Goal: Task Accomplishment & Management: Use online tool/utility

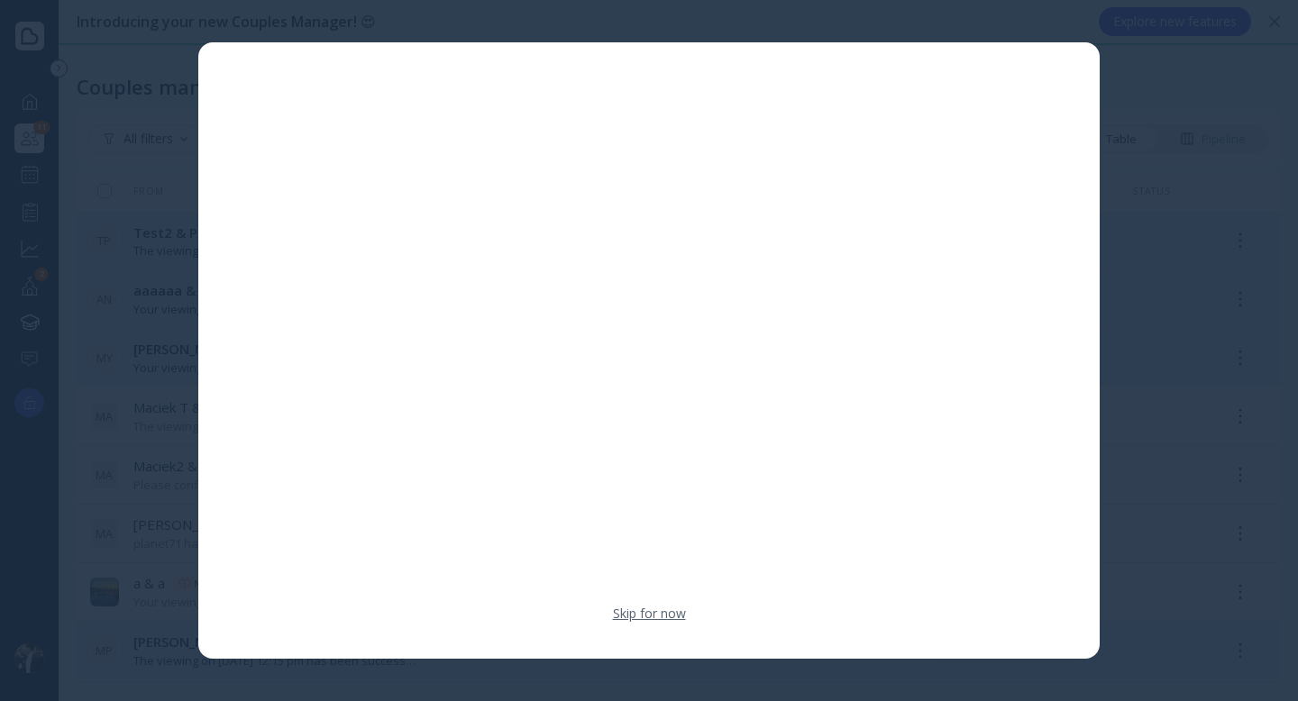
click at [637, 614] on link "Skip for now" at bounding box center [649, 614] width 73 height 18
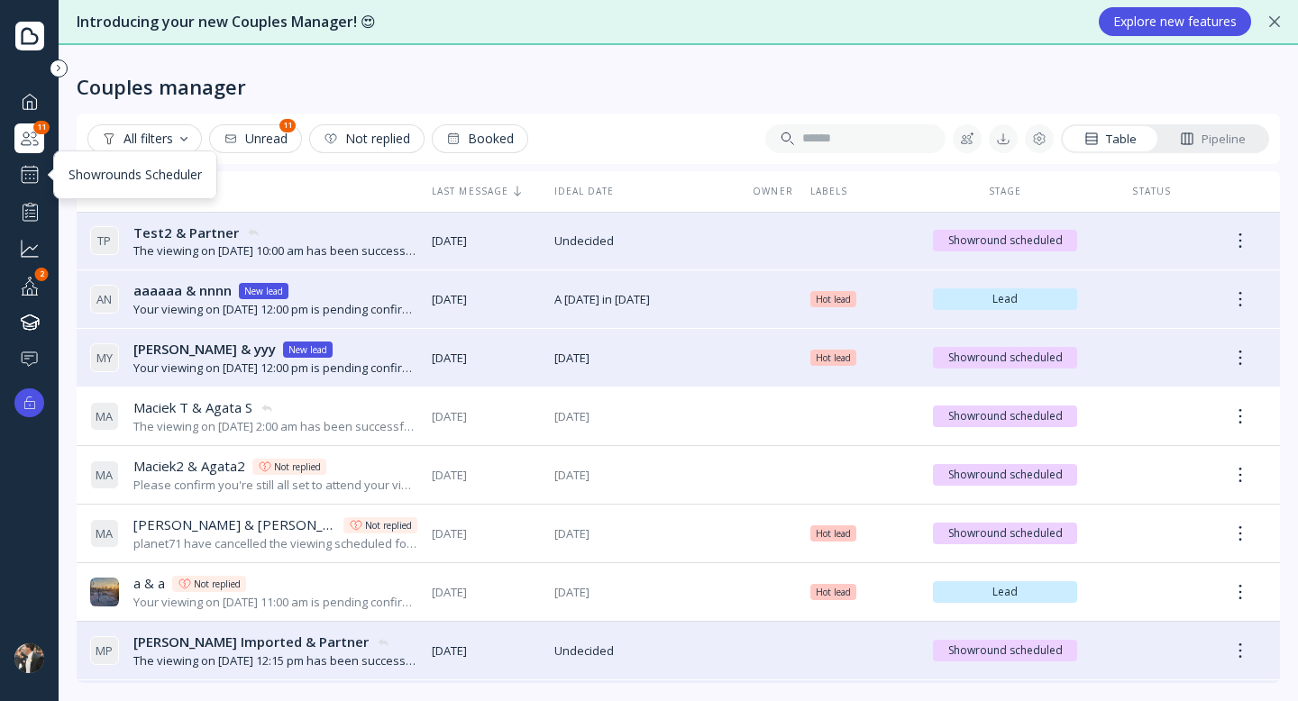
click at [24, 178] on div at bounding box center [30, 175] width 22 height 22
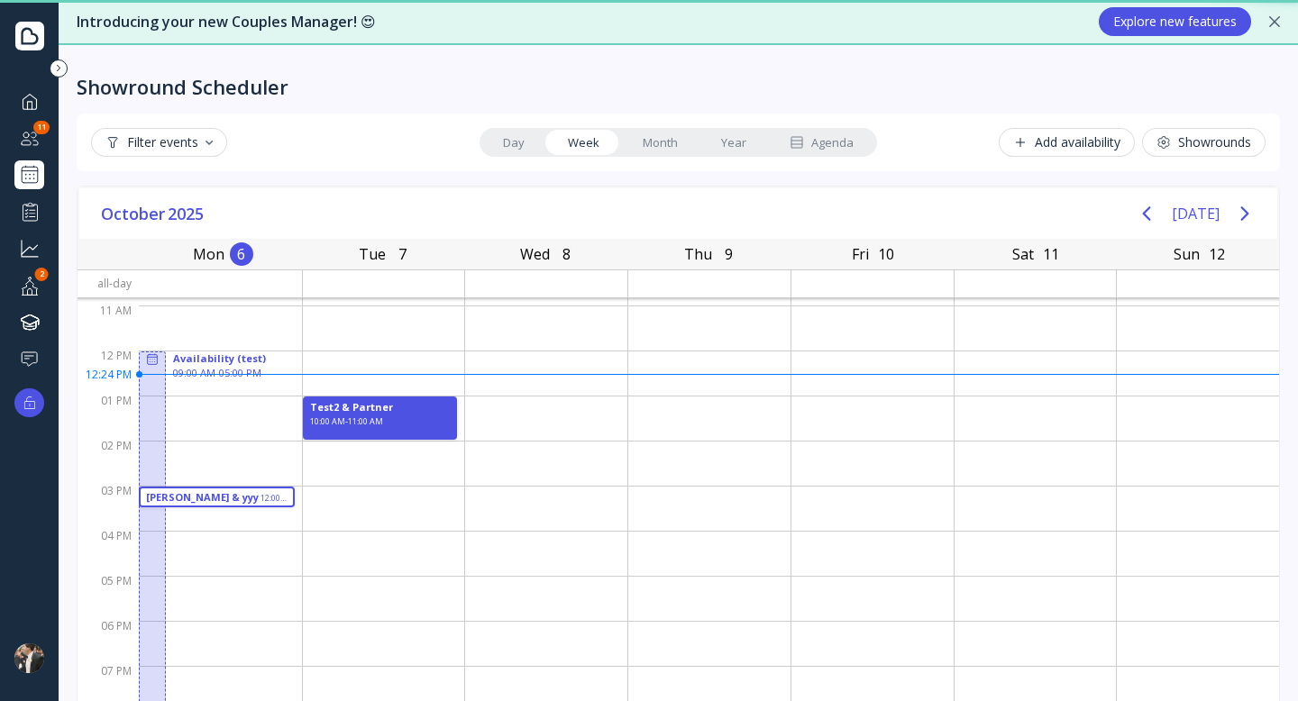
scroll to position [130, 0]
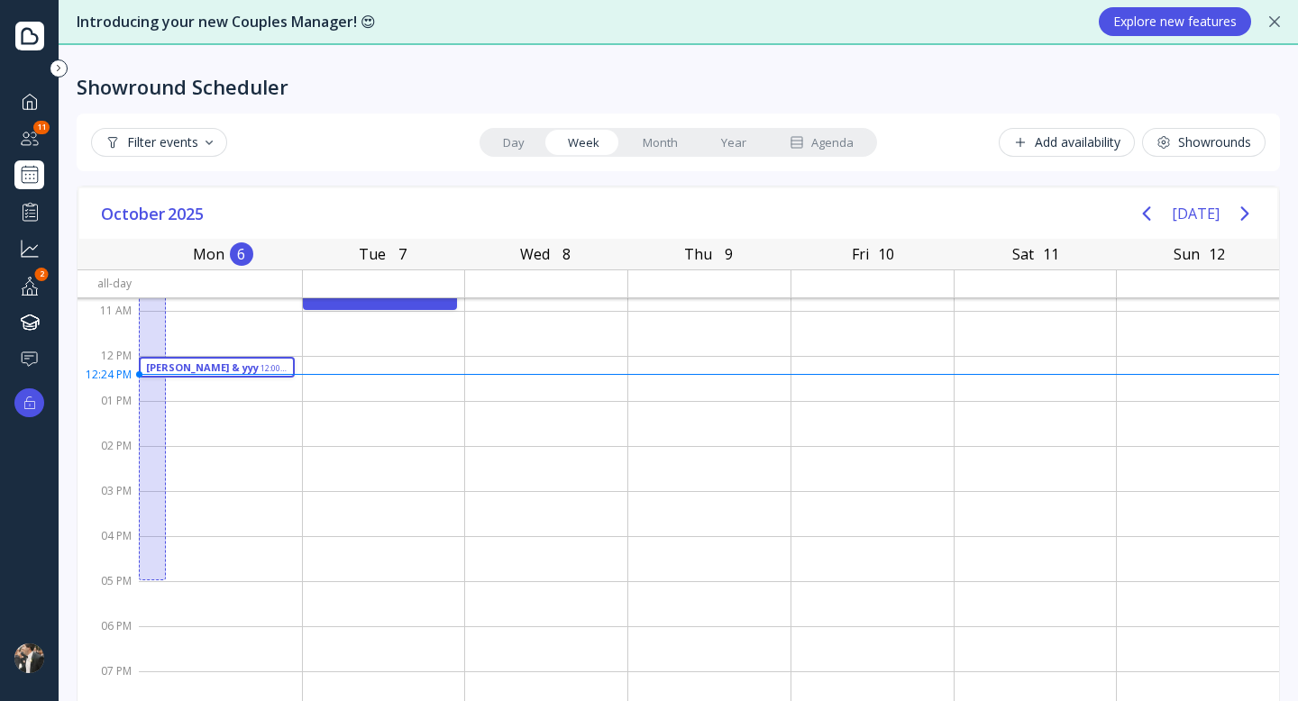
click at [1271, 21] on icon at bounding box center [1274, 21] width 11 height 11
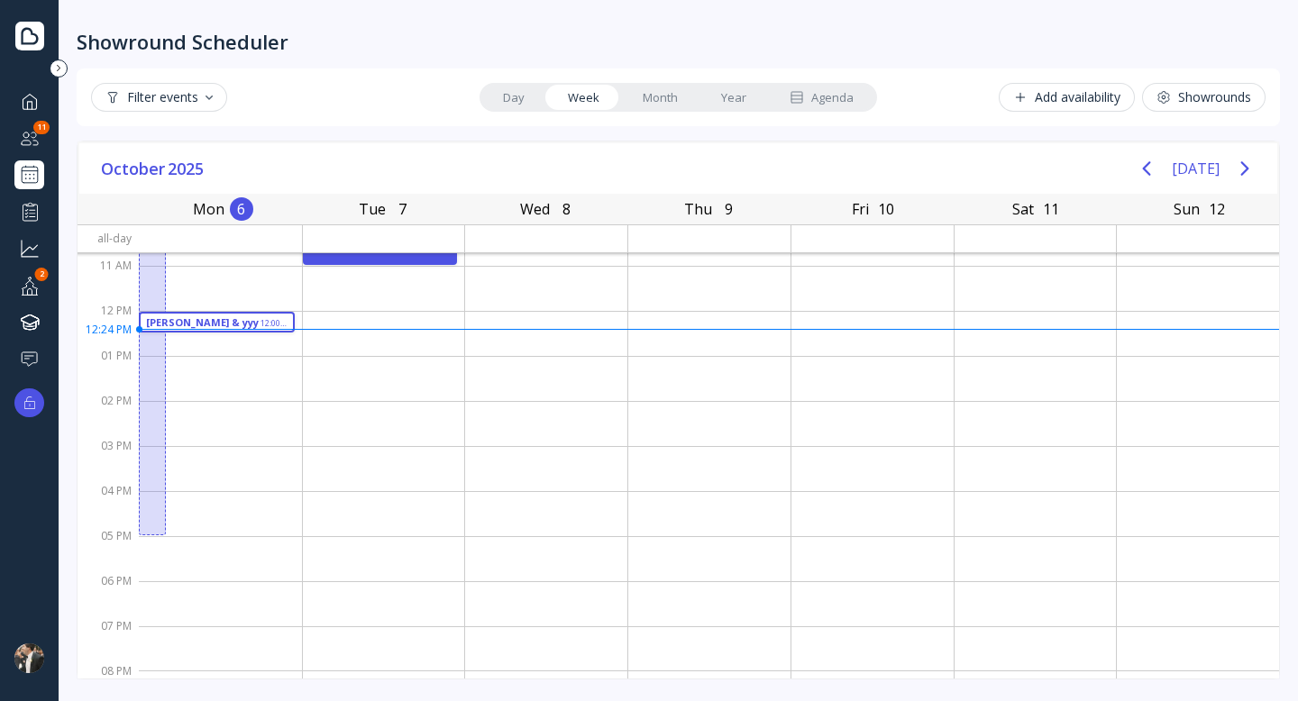
click at [1181, 105] on div "Showrounds" at bounding box center [1203, 97] width 95 height 14
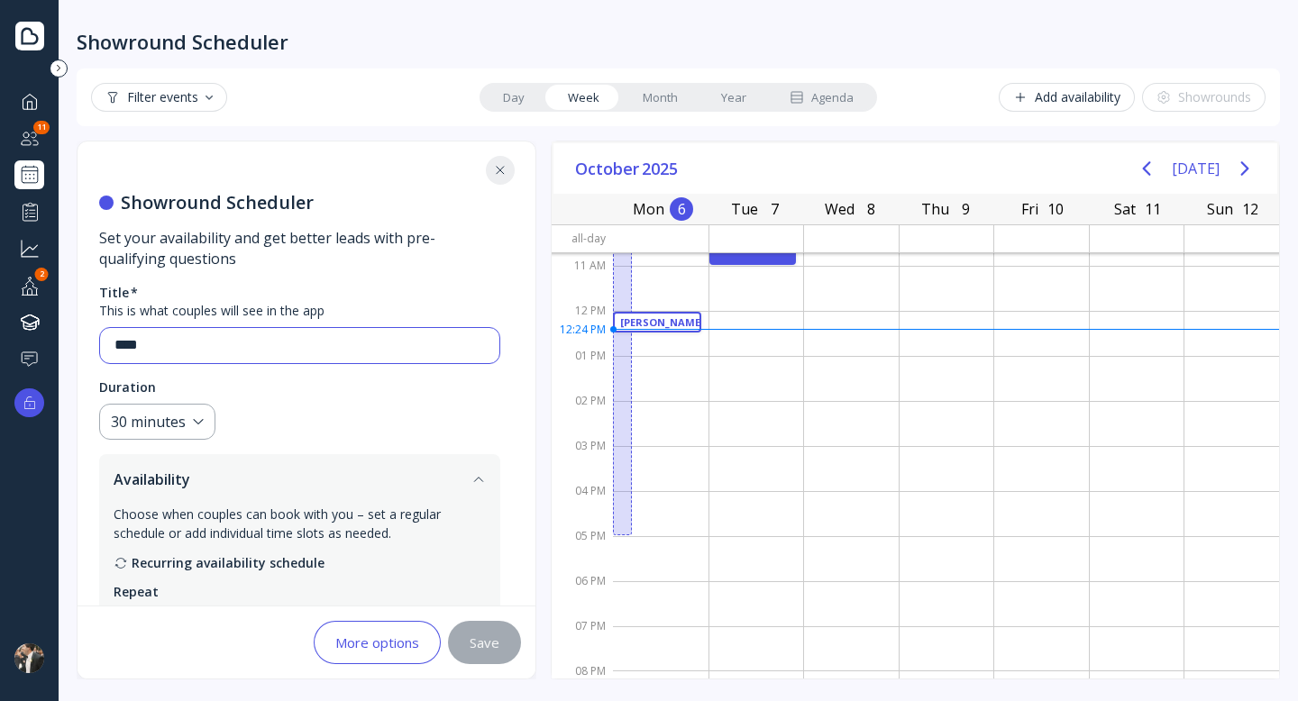
drag, startPoint x: 220, startPoint y: 346, endPoint x: 0, endPoint y: 346, distance: 219.9
click at [0, 346] on div "Dashboard Couples manager 11 Showrounds Scheduler Performance Grow your busines…" at bounding box center [649, 350] width 1298 height 701
click at [309, 422] on fieldset "Duration 30 minutes" at bounding box center [299, 409] width 401 height 62
click at [479, 655] on button "Save" at bounding box center [484, 642] width 73 height 43
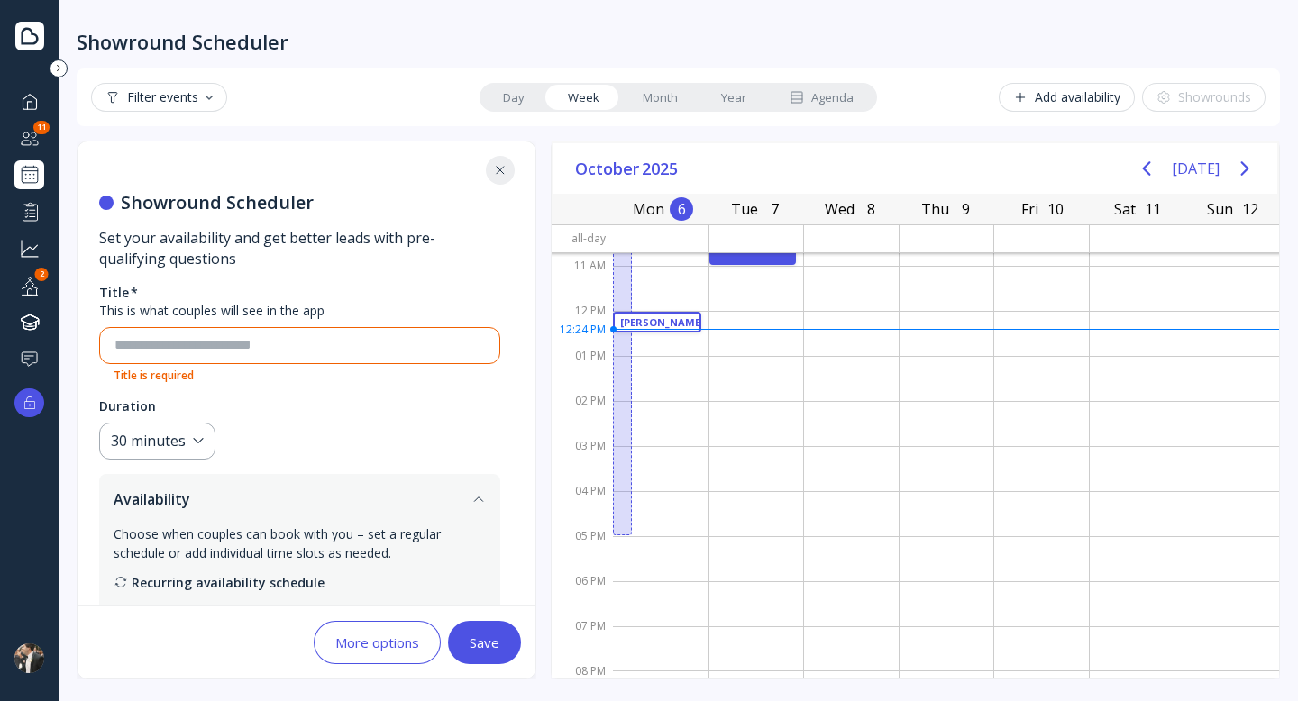
click at [470, 628] on button "Save" at bounding box center [484, 642] width 73 height 43
click at [394, 632] on button "More options" at bounding box center [377, 642] width 127 height 43
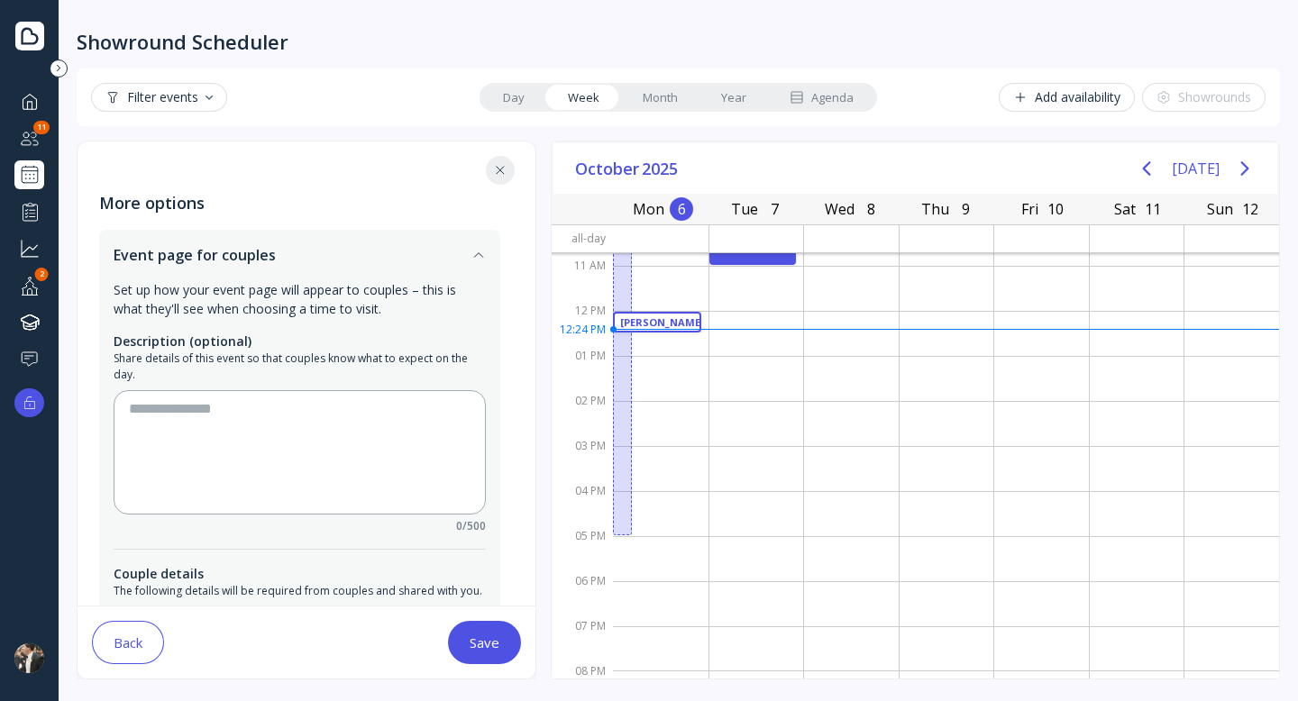
click at [502, 158] on button at bounding box center [500, 170] width 29 height 29
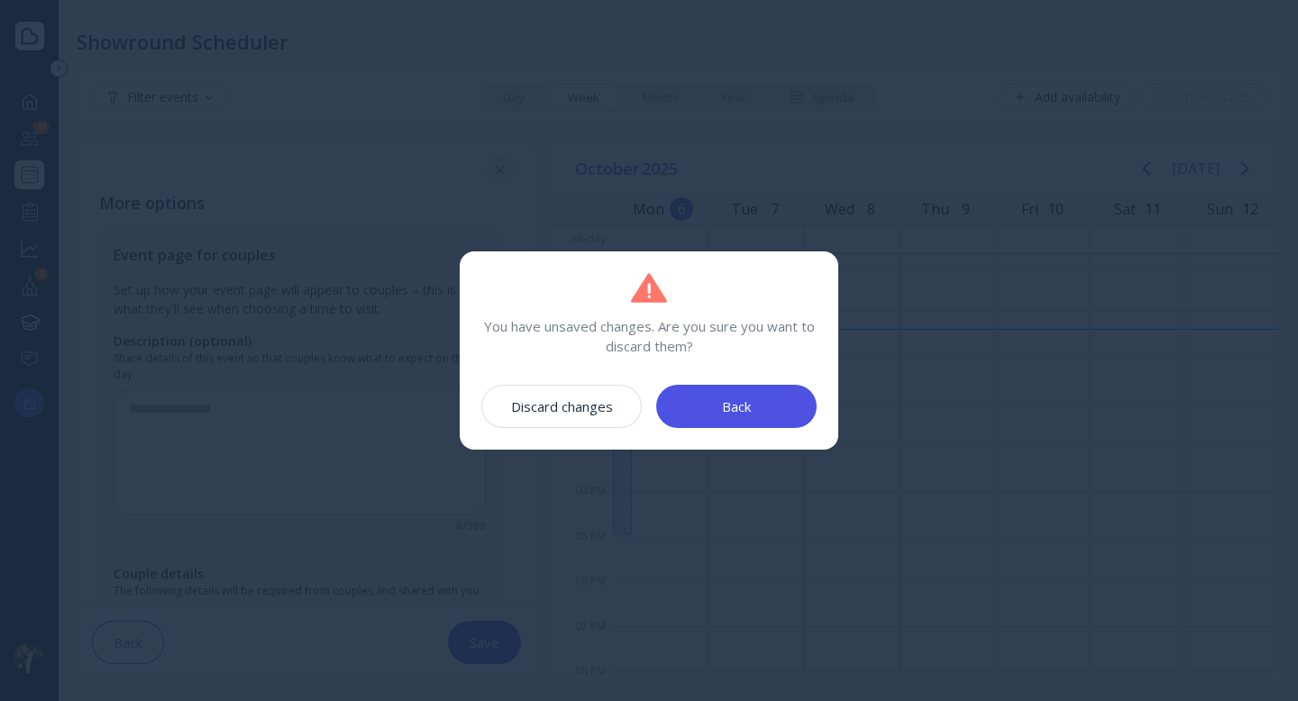
click at [597, 414] on div "Discard changes" at bounding box center [562, 406] width 102 height 14
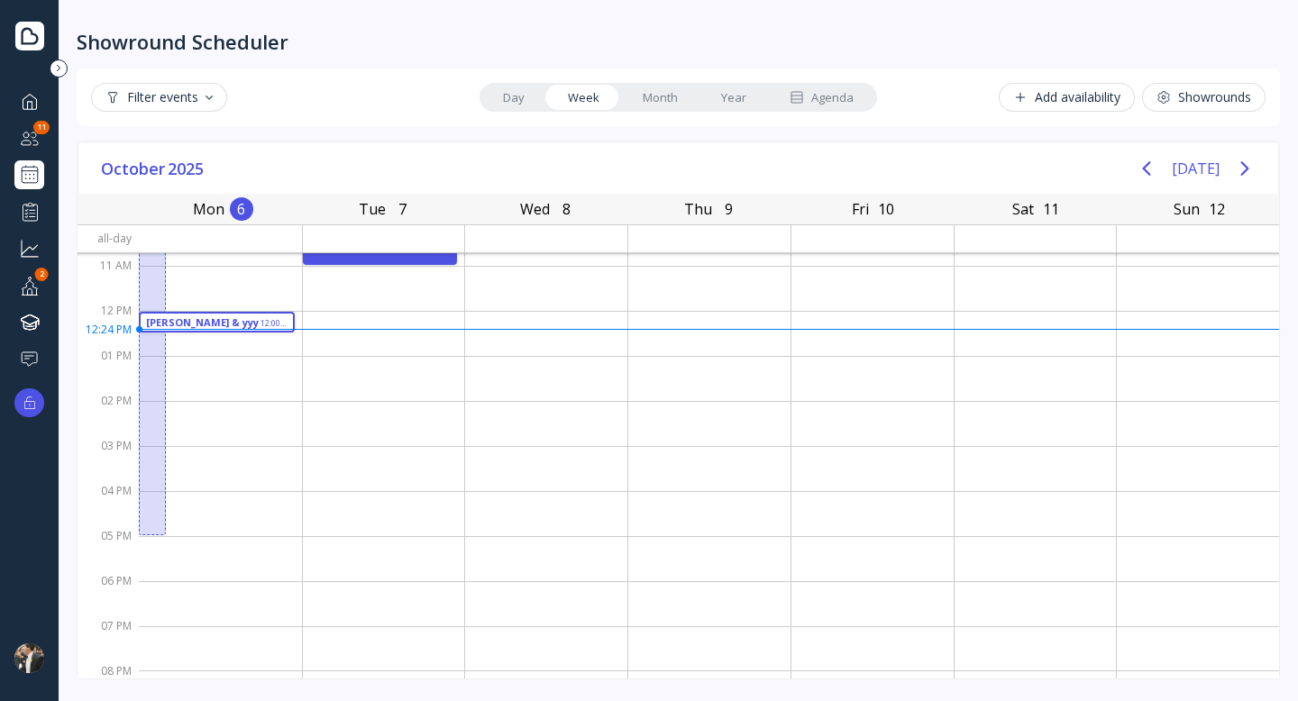
click at [40, 192] on div "Dashboard Couples manager 11 Showrounds Scheduler Performance Grow your busines…" at bounding box center [29, 230] width 30 height 287
click at [33, 184] on div at bounding box center [30, 175] width 22 height 22
click at [1189, 90] on div "Showrounds" at bounding box center [1203, 97] width 95 height 14
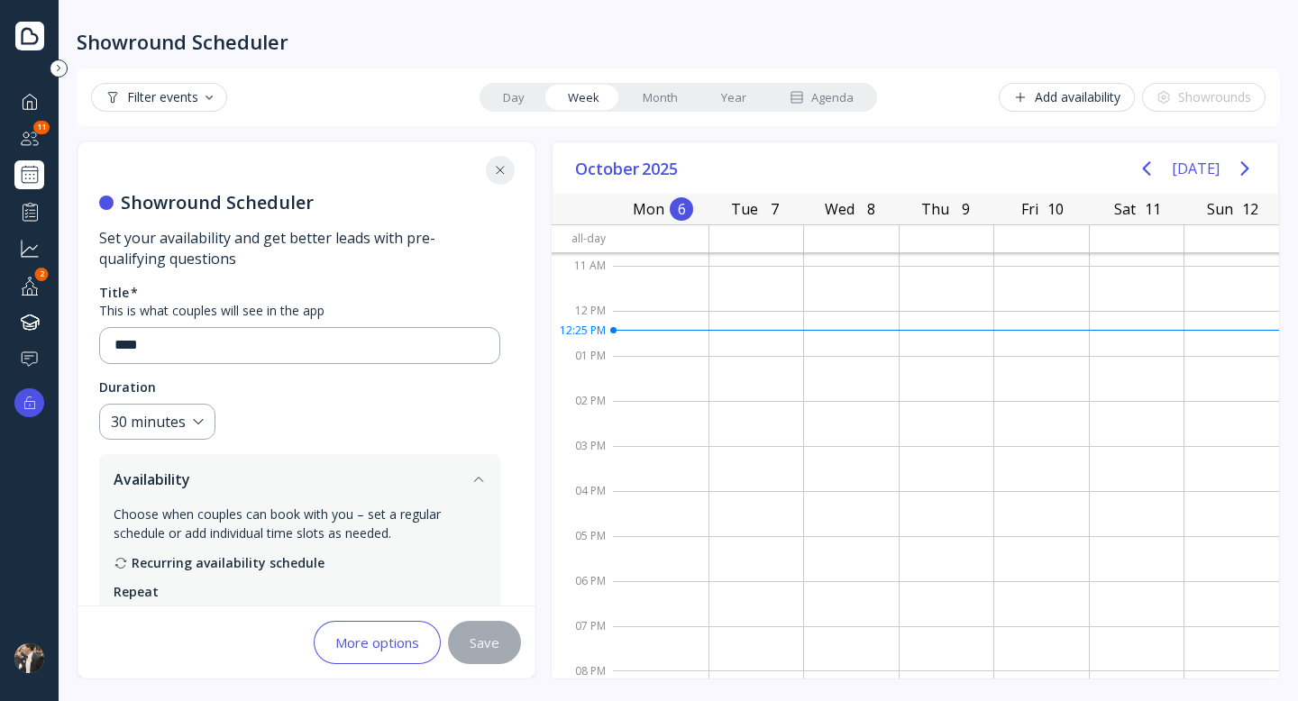
click at [496, 178] on button at bounding box center [500, 170] width 29 height 29
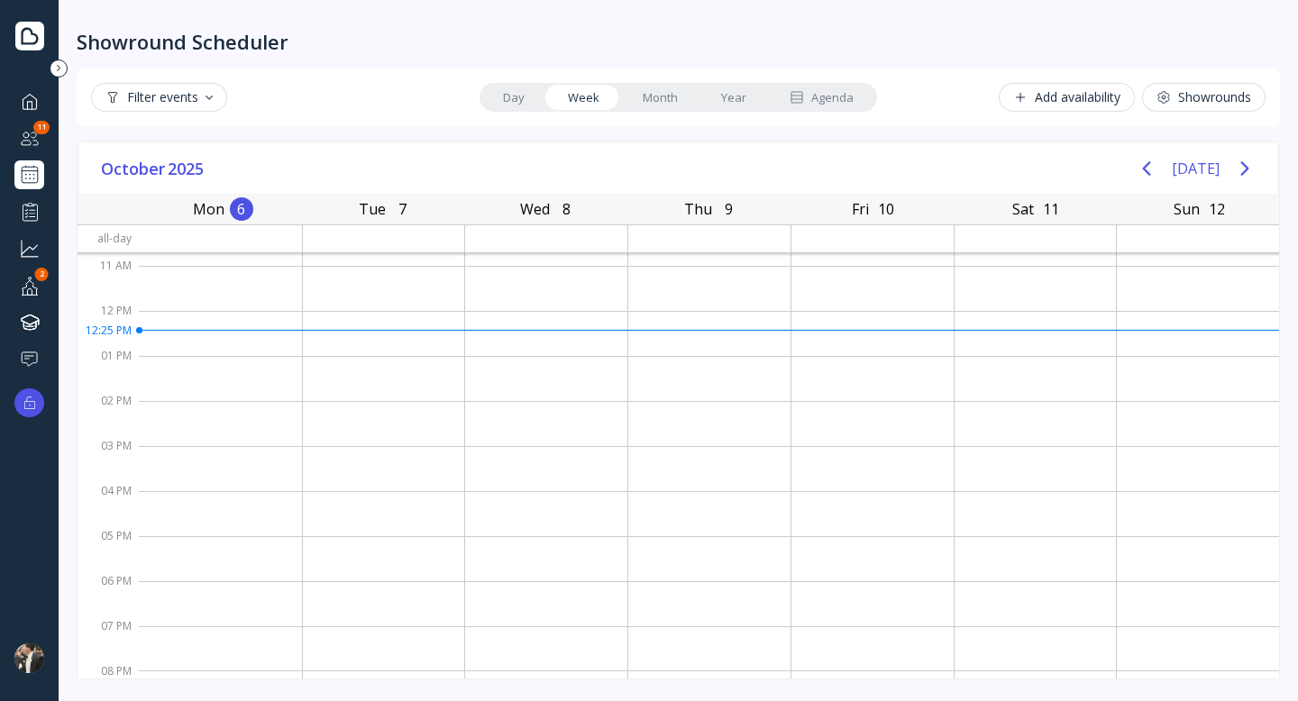
click at [33, 167] on div at bounding box center [30, 175] width 22 height 22
